Goal: Transaction & Acquisition: Obtain resource

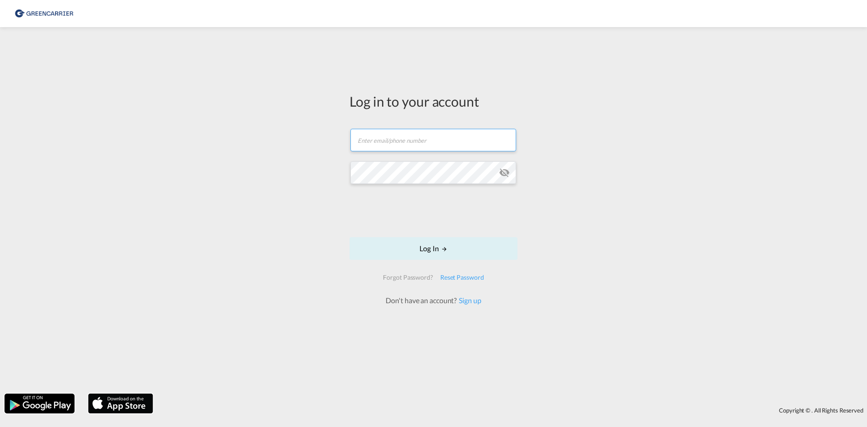
type input "[EMAIL_ADDRESS][DOMAIN_NAME]"
click at [360, 205] on form "[EMAIL_ADDRESS][DOMAIN_NAME] Email field is required Password field is required…" at bounding box center [433, 213] width 168 height 186
click at [442, 251] on md-icon "LOGIN" at bounding box center [444, 249] width 6 height 6
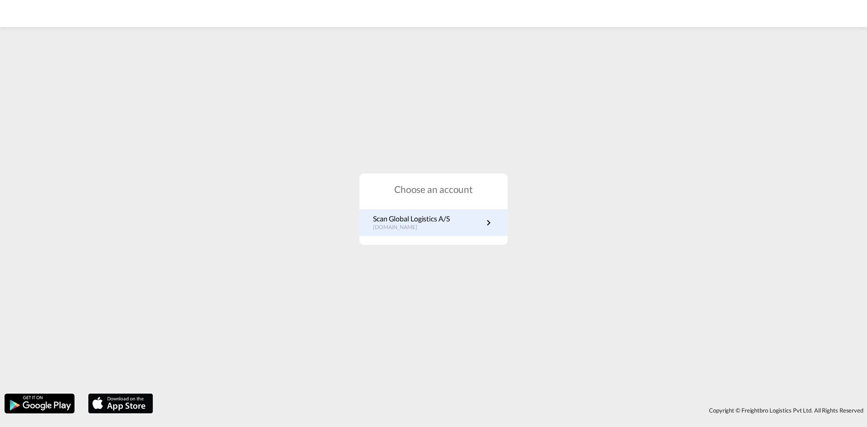
click at [501, 219] on div "Scan Global Logistics A/S [DOMAIN_NAME]" at bounding box center [433, 222] width 148 height 27
click at [481, 222] on link "Scan Global Logistics A/S [DOMAIN_NAME]" at bounding box center [433, 223] width 121 height 18
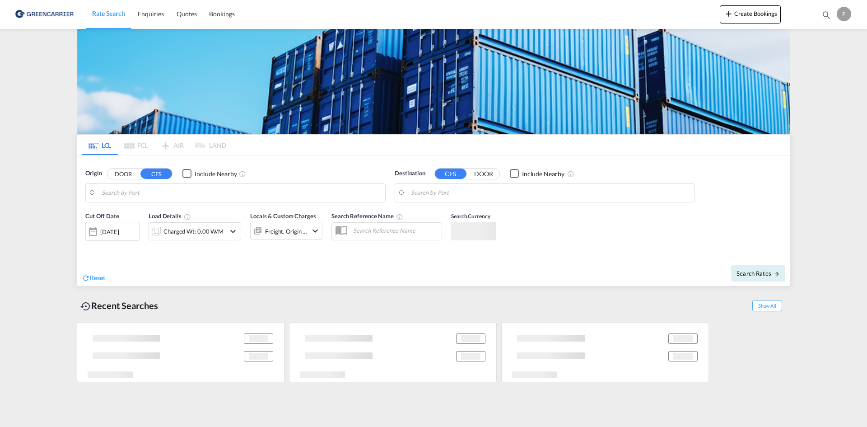
type input "DK-5610, Assens"
type input "[GEOGRAPHIC_DATA], [GEOGRAPHIC_DATA], [GEOGRAPHIC_DATA]"
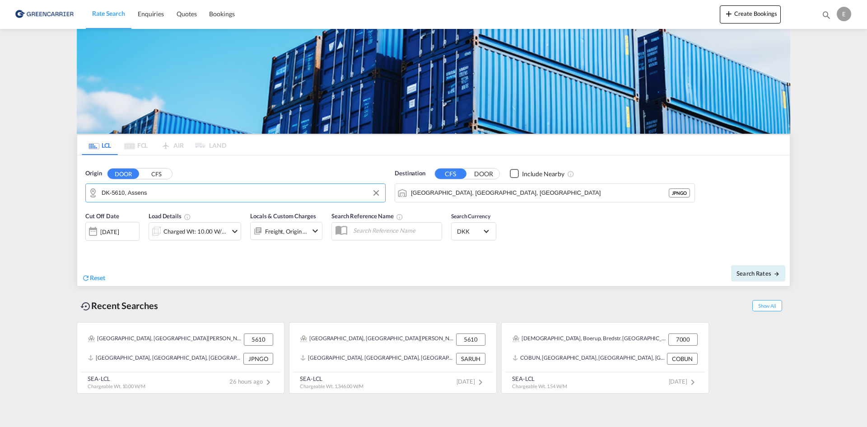
click at [200, 195] on input "DK-5610, Assens" at bounding box center [241, 193] width 279 height 14
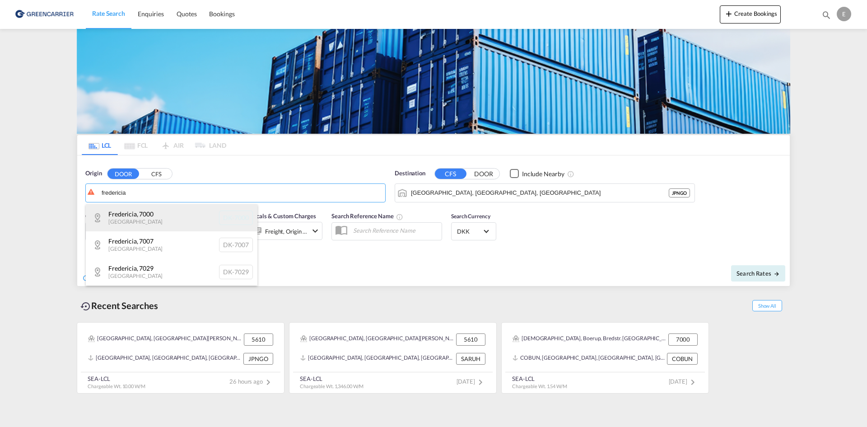
click at [170, 212] on div "[GEOGRAPHIC_DATA] , 7000 Denmark DK-7000" at bounding box center [172, 217] width 172 height 27
type input "DK-7000, [GEOGRAPHIC_DATA]"
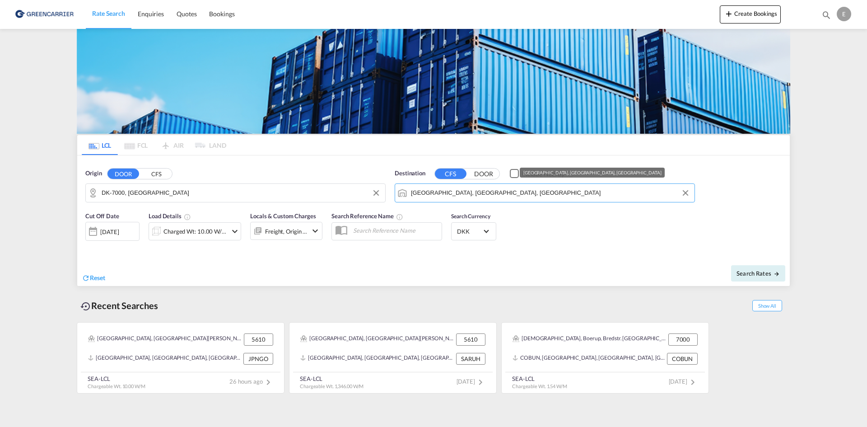
click at [492, 195] on input "[GEOGRAPHIC_DATA], [GEOGRAPHIC_DATA], [GEOGRAPHIC_DATA]" at bounding box center [550, 193] width 279 height 14
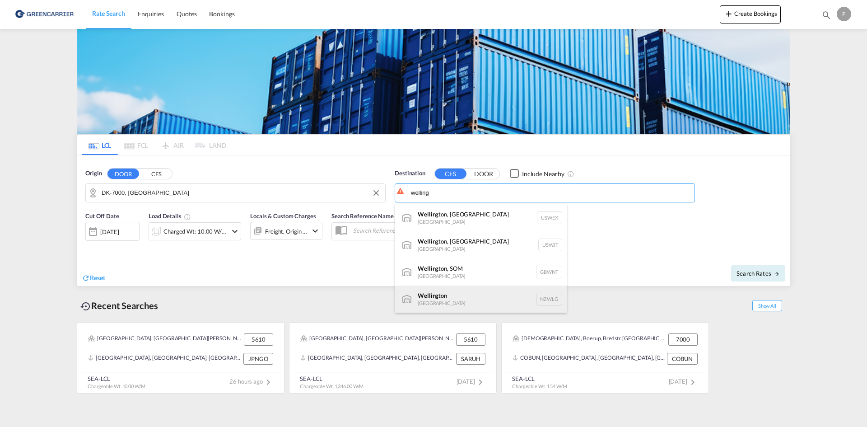
click at [478, 293] on div "Welling ton [GEOGRAPHIC_DATA] NZWLG" at bounding box center [481, 298] width 172 height 27
type input "[GEOGRAPHIC_DATA], [GEOGRAPHIC_DATA]"
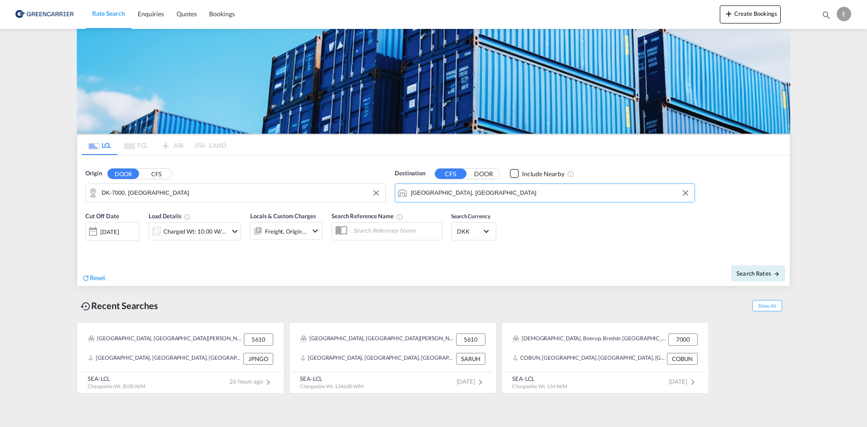
click at [668, 244] on div "Cut Off Date [DATE] [DATE] Load Details Charged Wt: 10.00 W/M Locals & Custom C…" at bounding box center [433, 231] width 712 height 49
click at [205, 233] on div "Charged Wt: 10.00 W/M" at bounding box center [195, 231] width 64 height 13
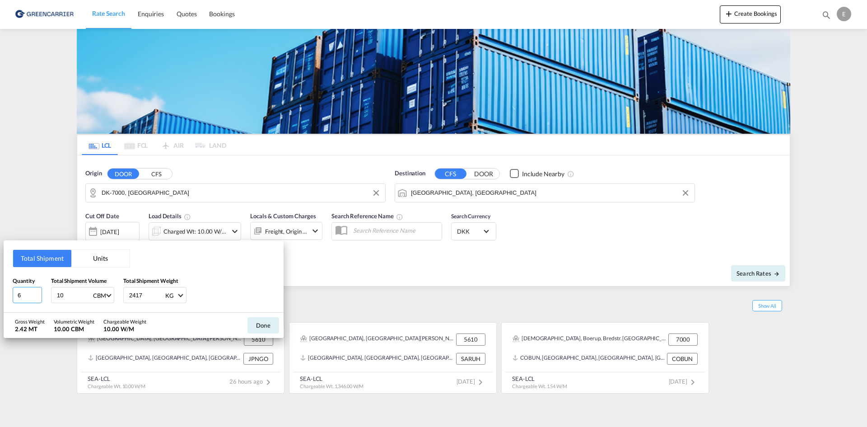
drag, startPoint x: 18, startPoint y: 294, endPoint x: 0, endPoint y: 293, distance: 17.2
click at [0, 293] on div "Total Shipment Units Quantity 6 Total Shipment Volume 10 CBM CBM CFT Total Ship…" at bounding box center [433, 213] width 867 height 427
type input "1"
type input "6"
type input "460"
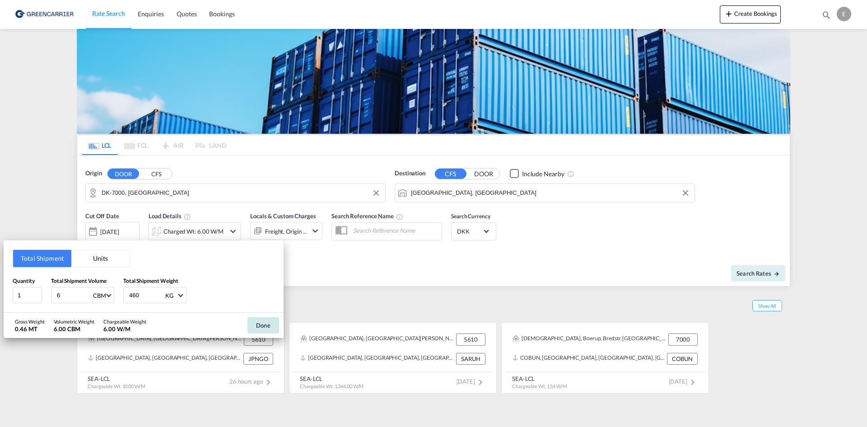
click at [270, 329] on button "Done" at bounding box center [263, 325] width 32 height 16
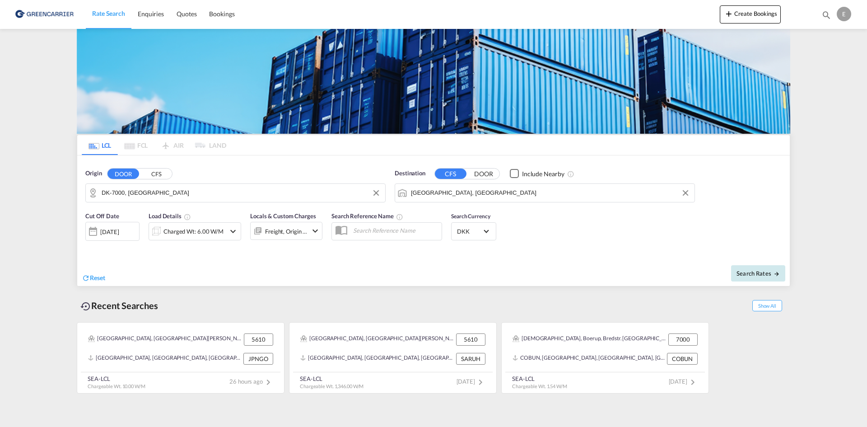
click at [752, 270] on span "Search Rates" at bounding box center [757, 272] width 43 height 7
type input "7000 to NZWLG / [DATE]"
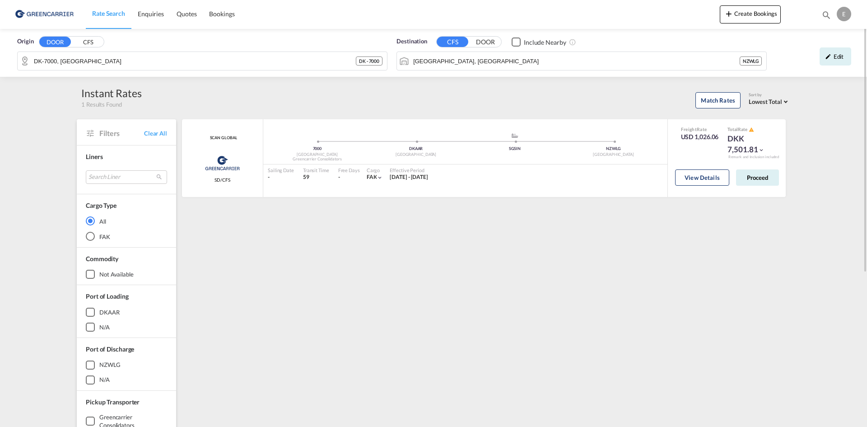
scroll to position [181, 0]
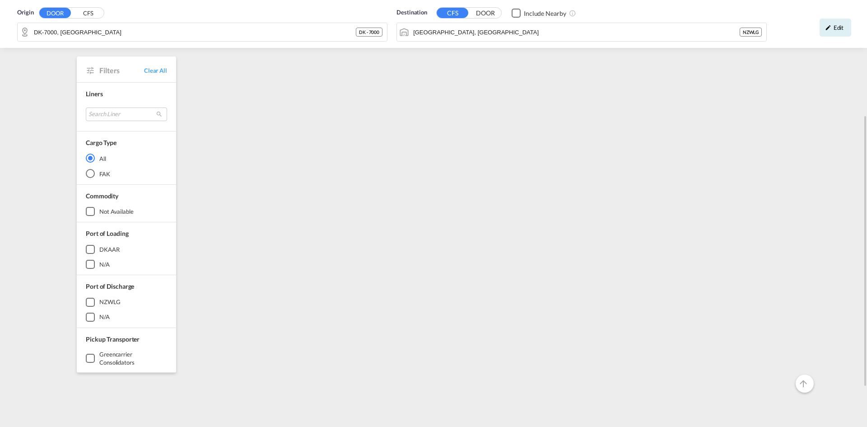
drag, startPoint x: 570, startPoint y: 377, endPoint x: 543, endPoint y: 284, distance: 96.8
click at [571, 376] on div "SCAN GLOBAL Greencarrier Consolidators SD/CFS added by you 7000 Denmark Greenca…" at bounding box center [485, 210] width 609 height 542
